Goal: Information Seeking & Learning: Learn about a topic

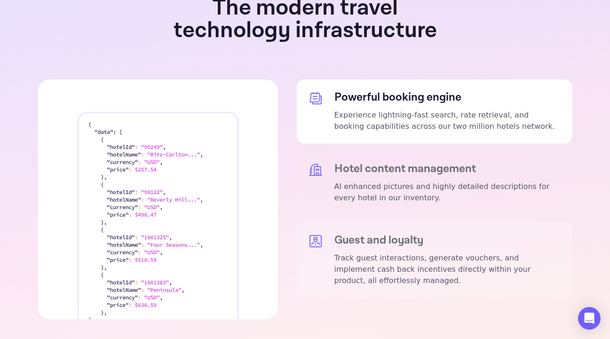
scroll to position [1771, 0]
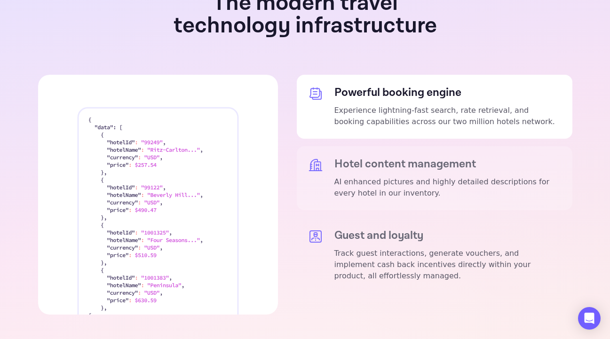
click at [406, 176] on p "AI enhanced pictures and highly detailed descriptions for every hotel in our in…" at bounding box center [447, 187] width 227 height 23
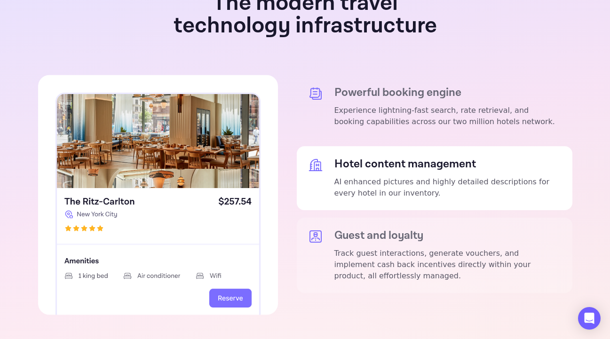
click at [373, 248] on p "Track guest interactions, generate vouchers, and implement cash back incentives…" at bounding box center [447, 265] width 227 height 34
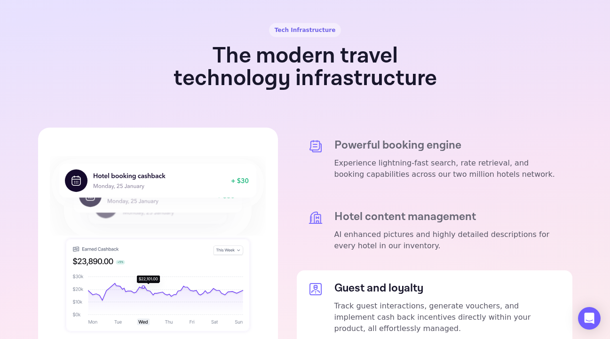
scroll to position [1724, 0]
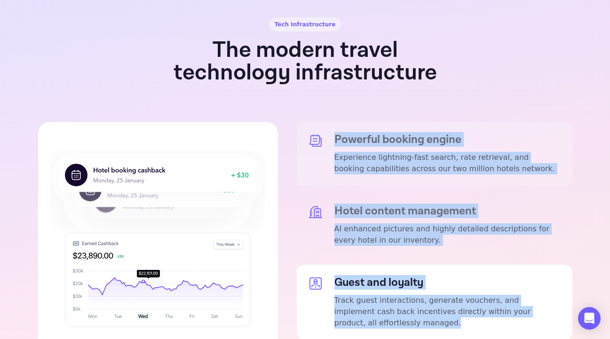
drag, startPoint x: 547, startPoint y: 316, endPoint x: 328, endPoint y: 102, distance: 306.5
click at [328, 122] on div "Powerful booking engine Experience lightning-fast search, rate retrieval, and b…" at bounding box center [434, 242] width 275 height 240
copy div "Powerful booking engine Experience lightning-fast search, rate retrieval, and b…"
click at [383, 295] on p "Track guest interactions, generate vouchers, and implement cash back incentives…" at bounding box center [447, 312] width 227 height 34
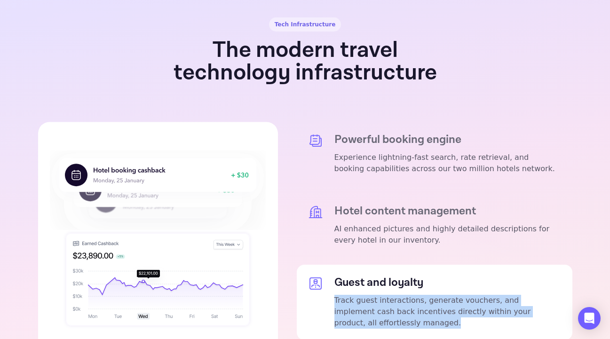
drag, startPoint x: 374, startPoint y: 297, endPoint x: 335, endPoint y: 275, distance: 45.0
click at [335, 295] on p "Track guest interactions, generate vouchers, and implement cash back incentives…" at bounding box center [447, 312] width 227 height 34
copy p "Track guest interactions, generate vouchers, and implement cash back incentives…"
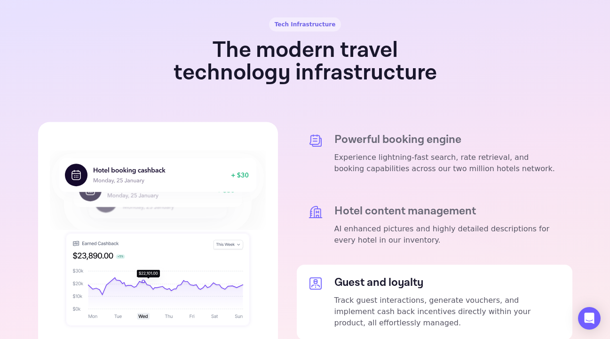
click at [294, 233] on div "Powerful booking engine Experience lightning-fast search, rate retrieval, and b…" at bounding box center [305, 242] width 534 height 240
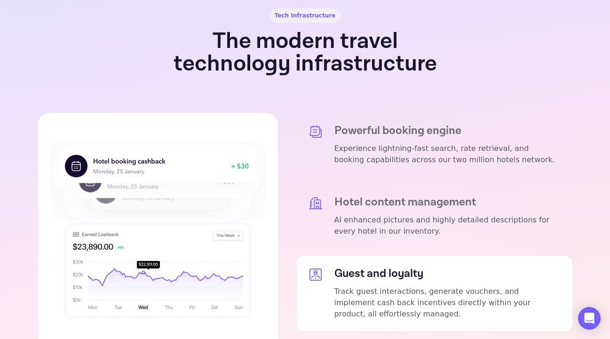
scroll to position [1735, 0]
